Goal: Book appointment/travel/reservation

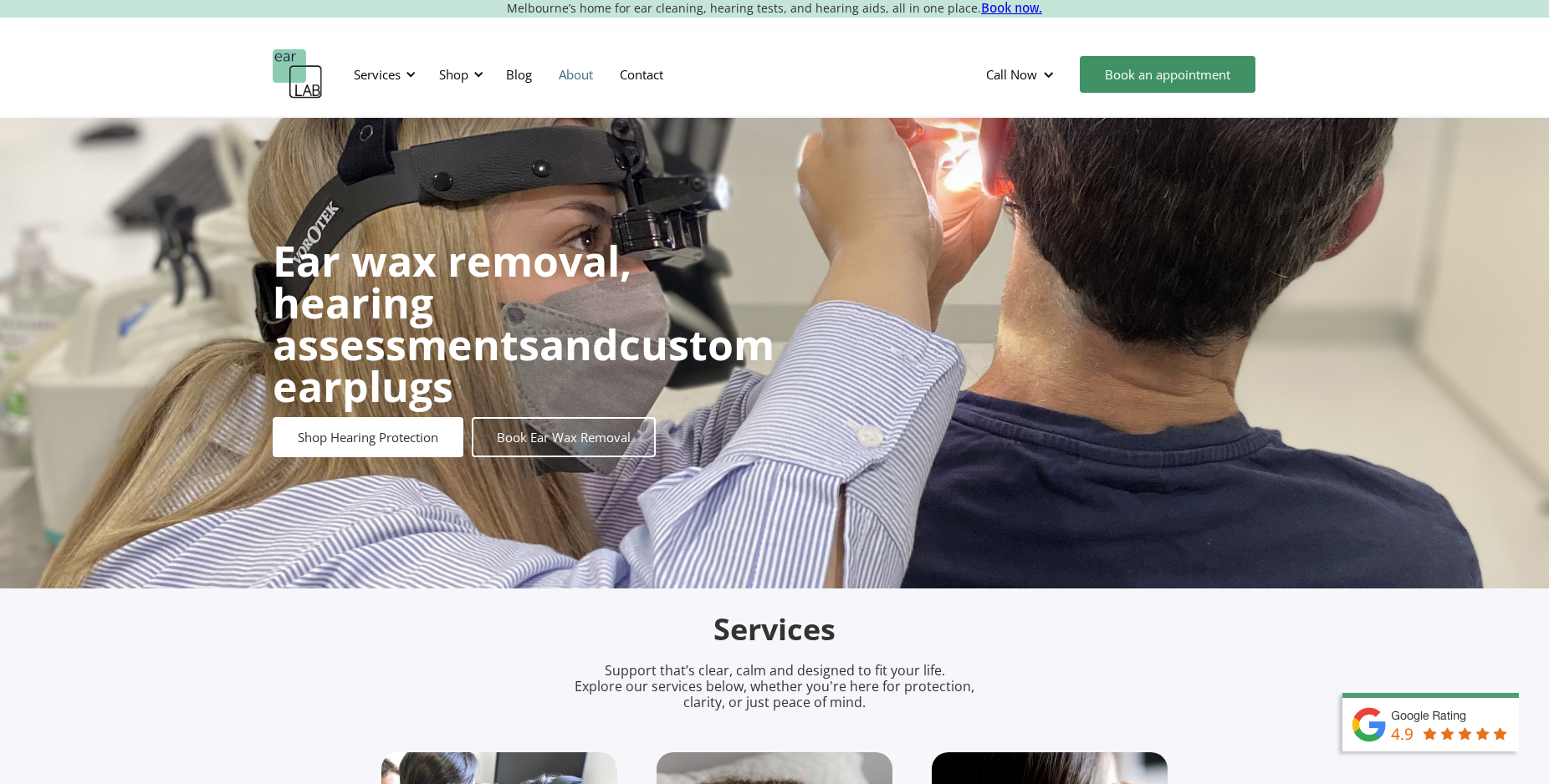
click at [582, 82] on link "About" at bounding box center [575, 74] width 61 height 49
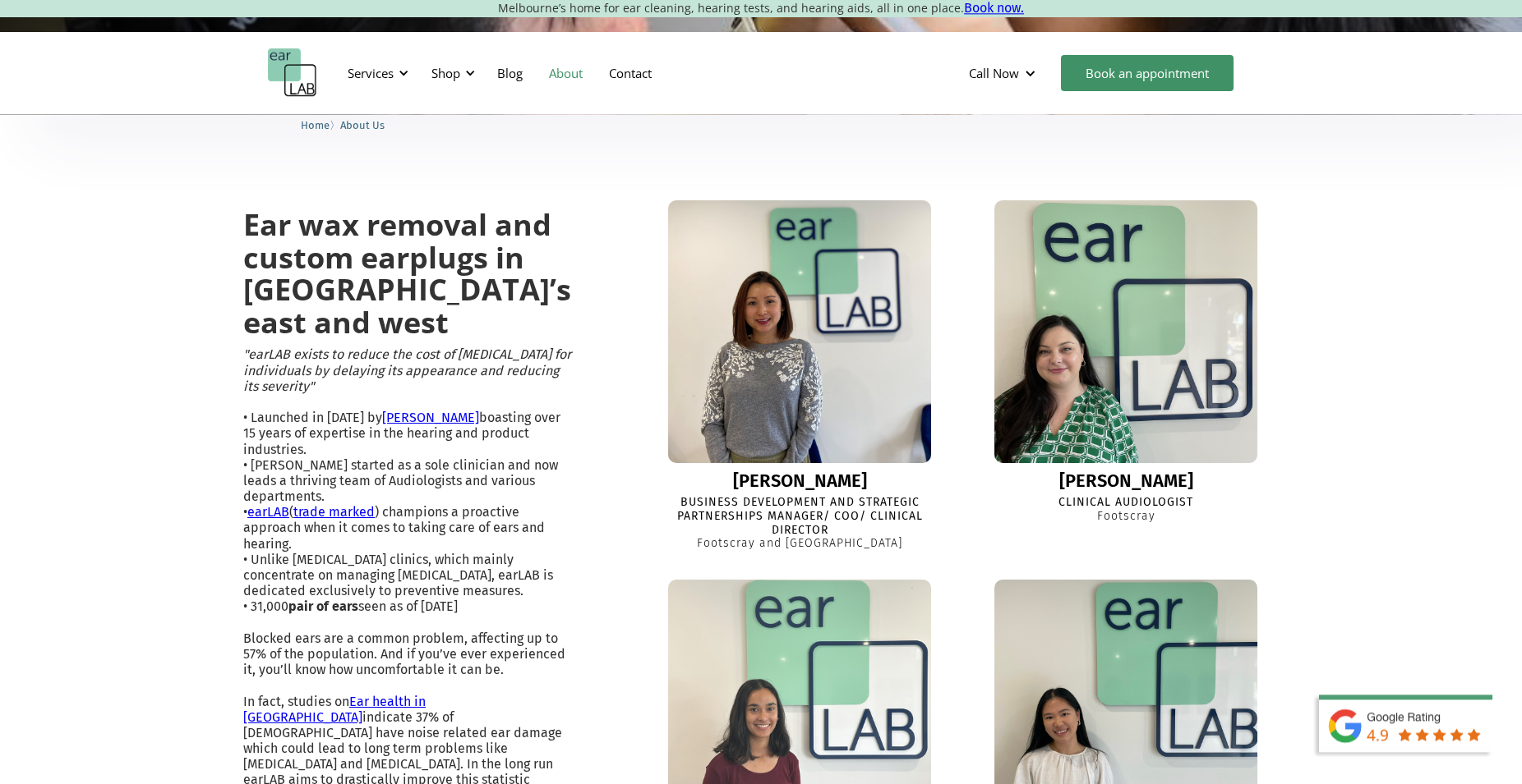
scroll to position [336, 0]
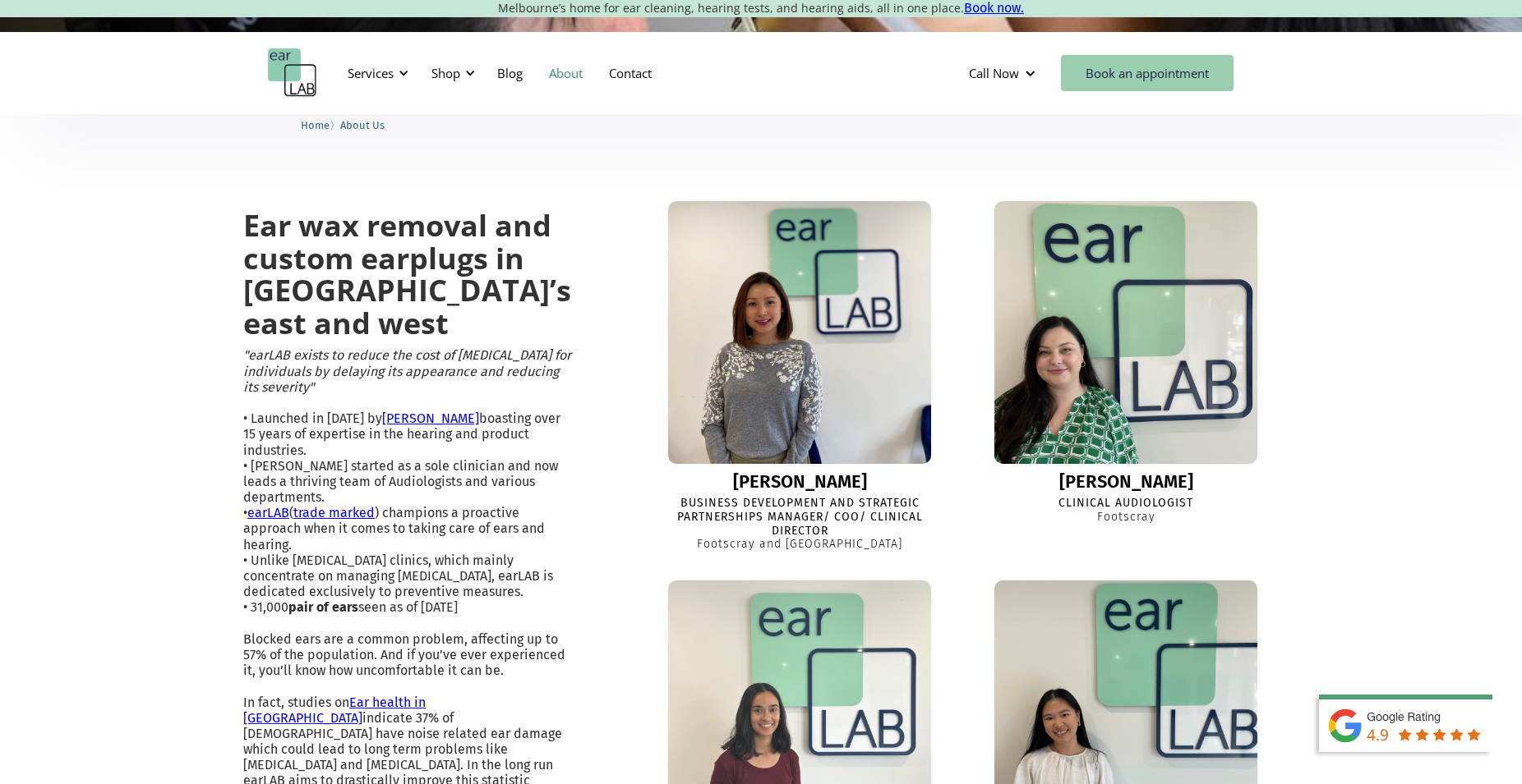
click at [1110, 79] on link "Book an appointment" at bounding box center [1147, 73] width 172 height 37
